Goal: Task Accomplishment & Management: Complete application form

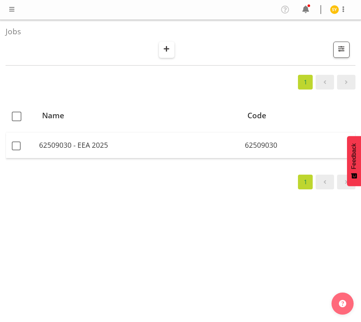
click at [166, 48] on span "button" at bounding box center [167, 49] width 10 height 10
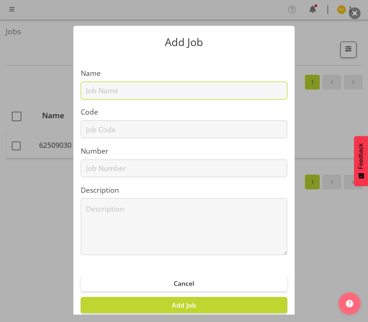
click at [97, 90] on input "text" at bounding box center [184, 91] width 207 height 18
paste input "1251011A"
type input "1251011A"
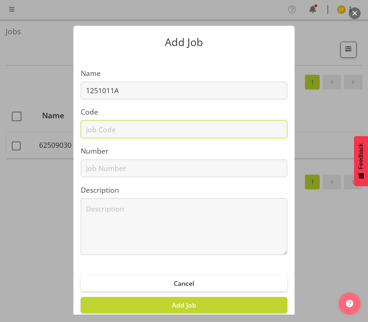
click at [92, 129] on input "text" at bounding box center [184, 130] width 207 height 18
paste input "1251011A"
type input "1251011A"
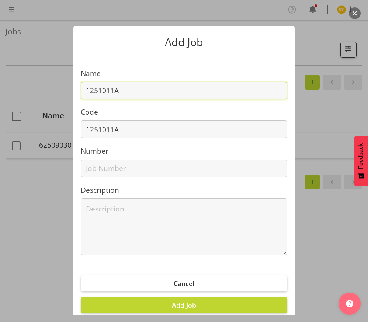
click at [149, 91] on input "1251011A" at bounding box center [184, 91] width 207 height 18
click at [141, 92] on input "1251011A -" at bounding box center [184, 91] width 207 height 18
paste input "Hazy Tiger @ Winetopia"
click at [223, 91] on input "1251011A - Hazy Tiger @ Winetopia" at bounding box center [184, 91] width 207 height 18
drag, startPoint x: 222, startPoint y: 88, endPoint x: 45, endPoint y: 74, distance: 177.6
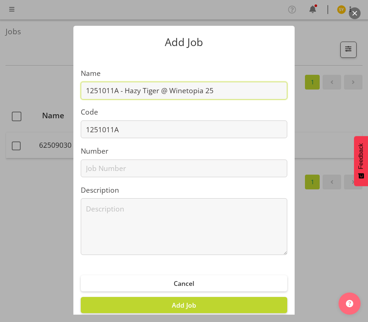
click at [52, 74] on div "Add Job Name 1251011A - Hazy Tiger @ Winetopia 25 Code 1251011A Number Descript…" at bounding box center [184, 161] width 354 height 308
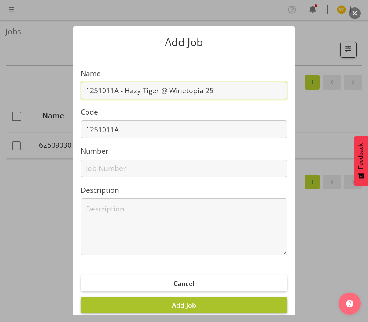
type input "1251011A - Hazy Tiger @ Winetopia 25"
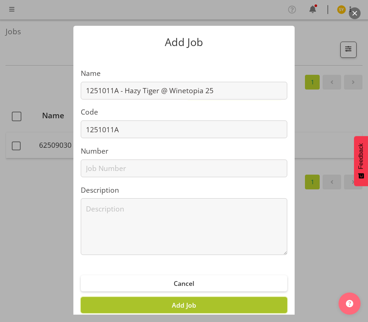
click at [172, 303] on span "Add Job" at bounding box center [184, 305] width 24 height 9
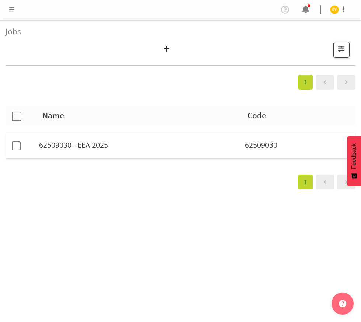
click at [354, 122] on th "Code" at bounding box center [299, 115] width 114 height 19
click at [352, 120] on th "Code" at bounding box center [299, 115] width 114 height 19
